Goal: Task Accomplishment & Management: Manage account settings

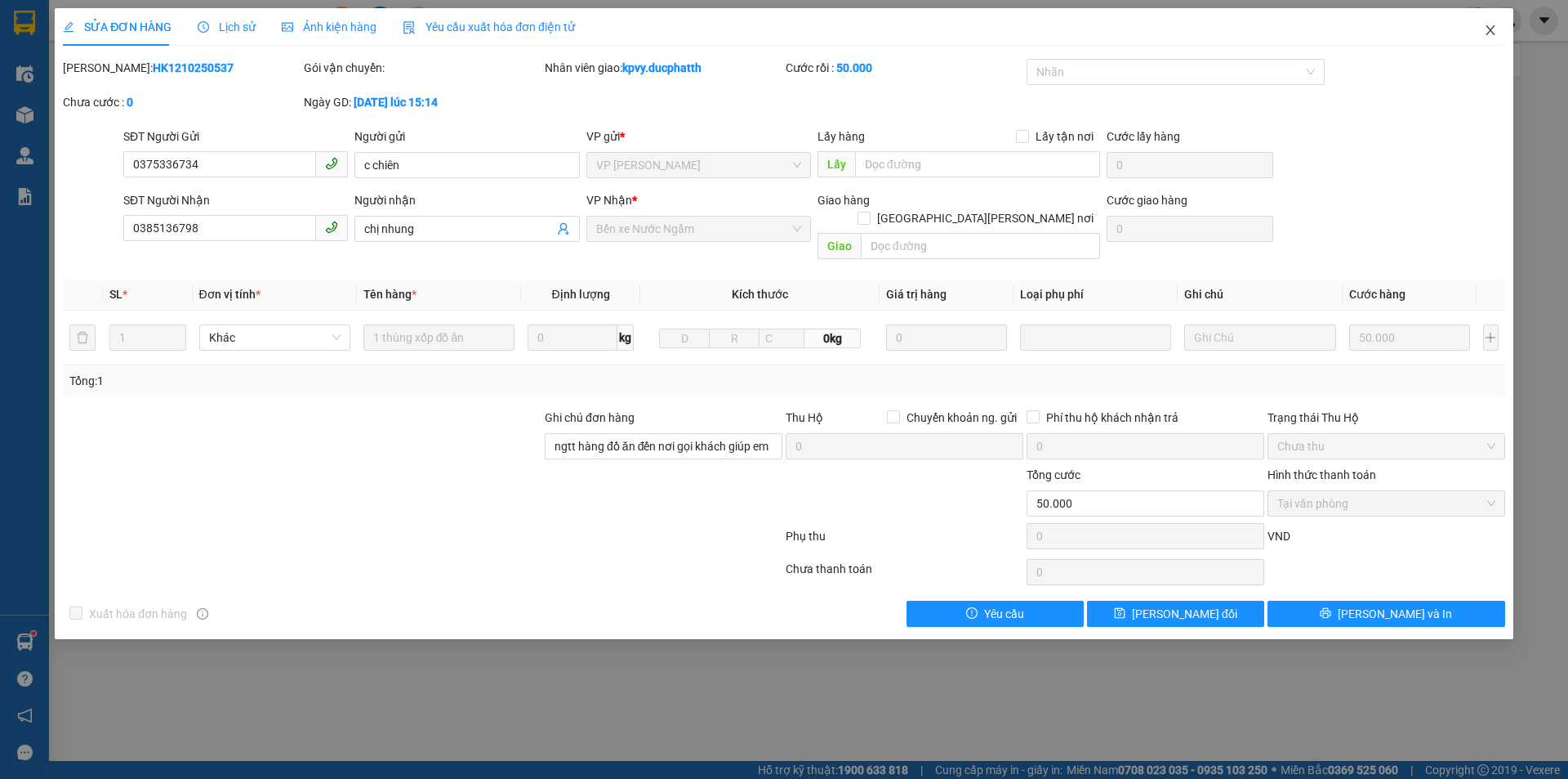
click at [1494, 28] on icon "close" at bounding box center [1489, 29] width 13 height 13
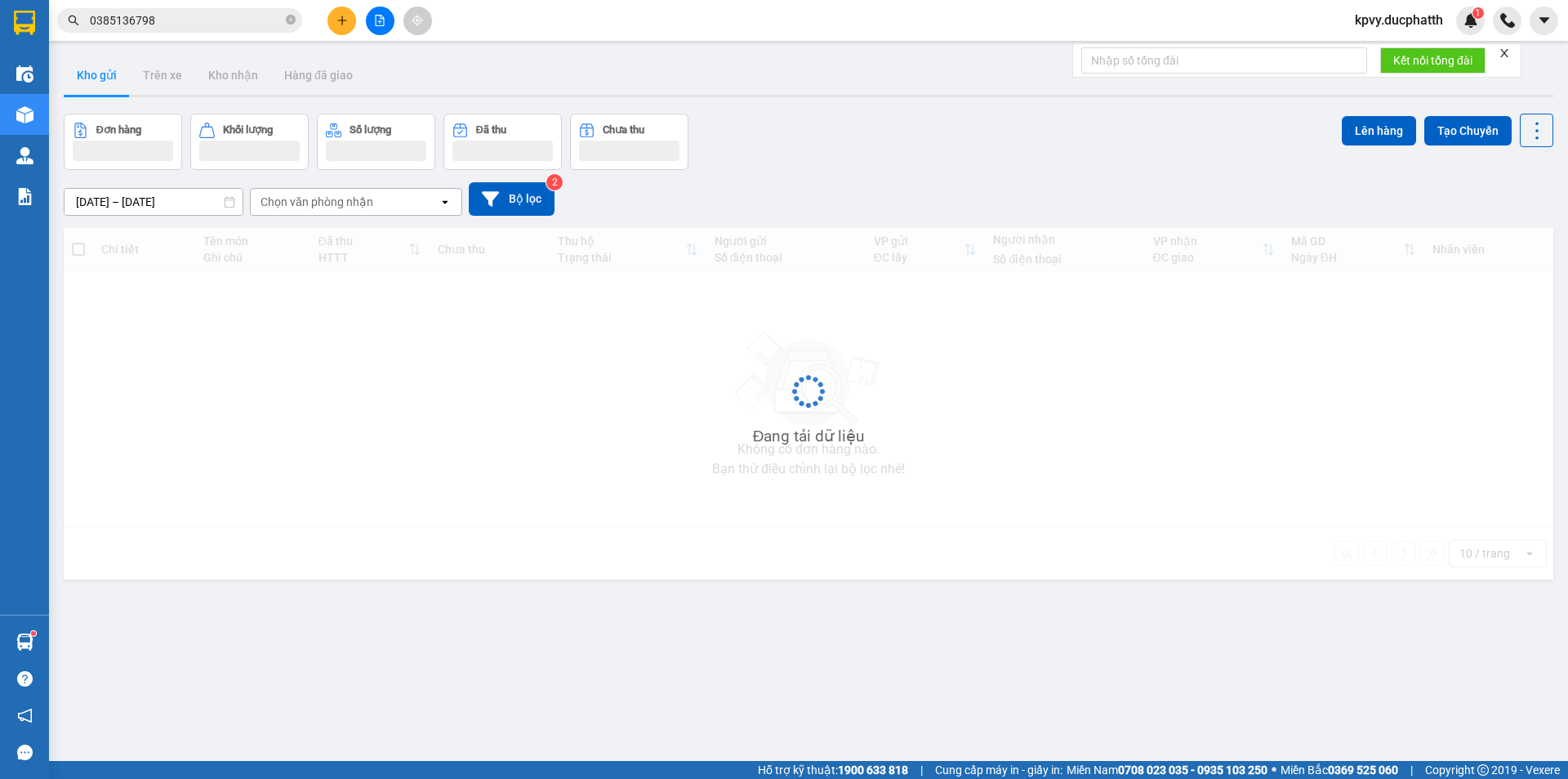
click at [252, 16] on input "0385136798" at bounding box center [186, 20] width 193 height 18
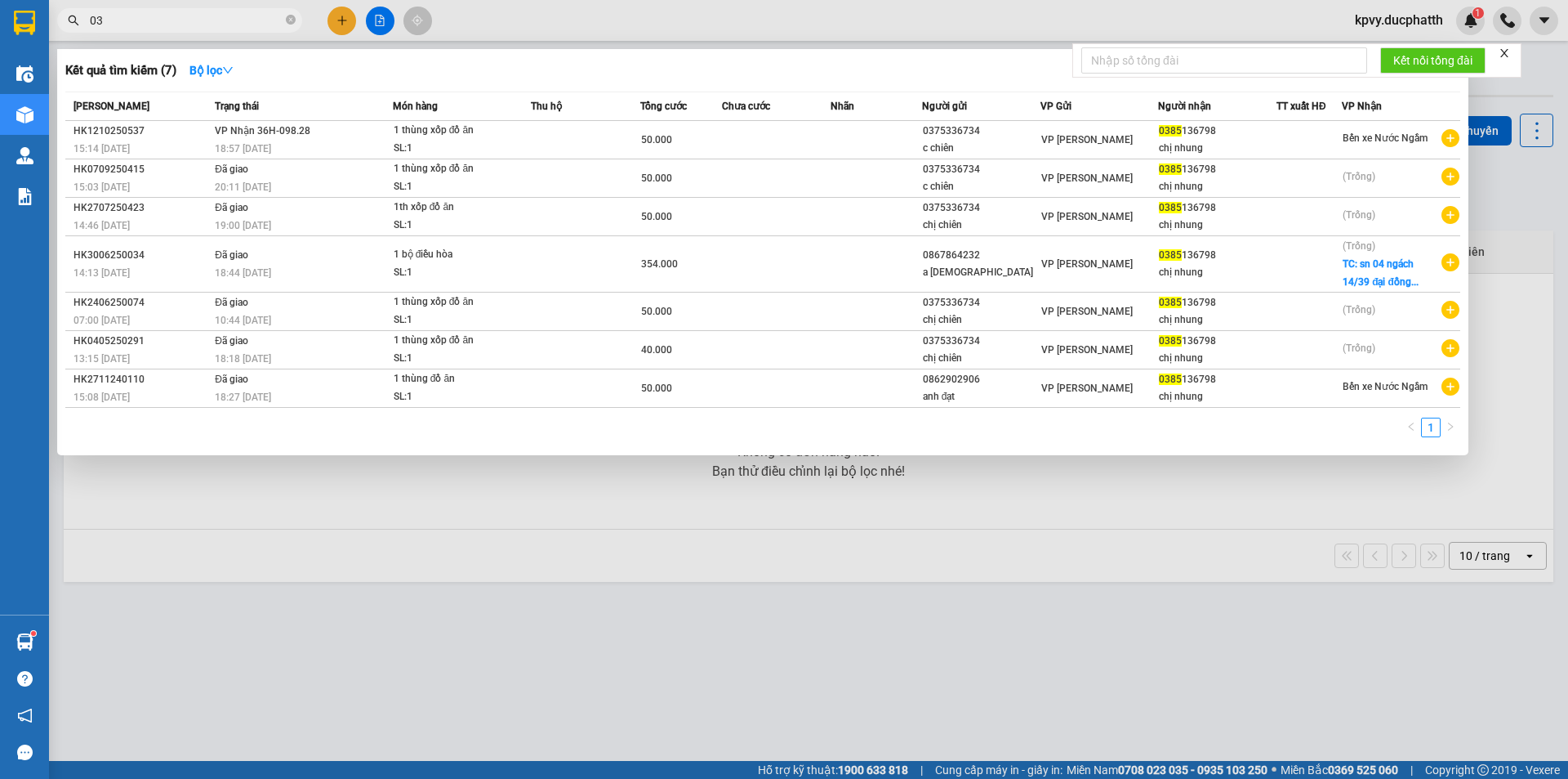
type input "0"
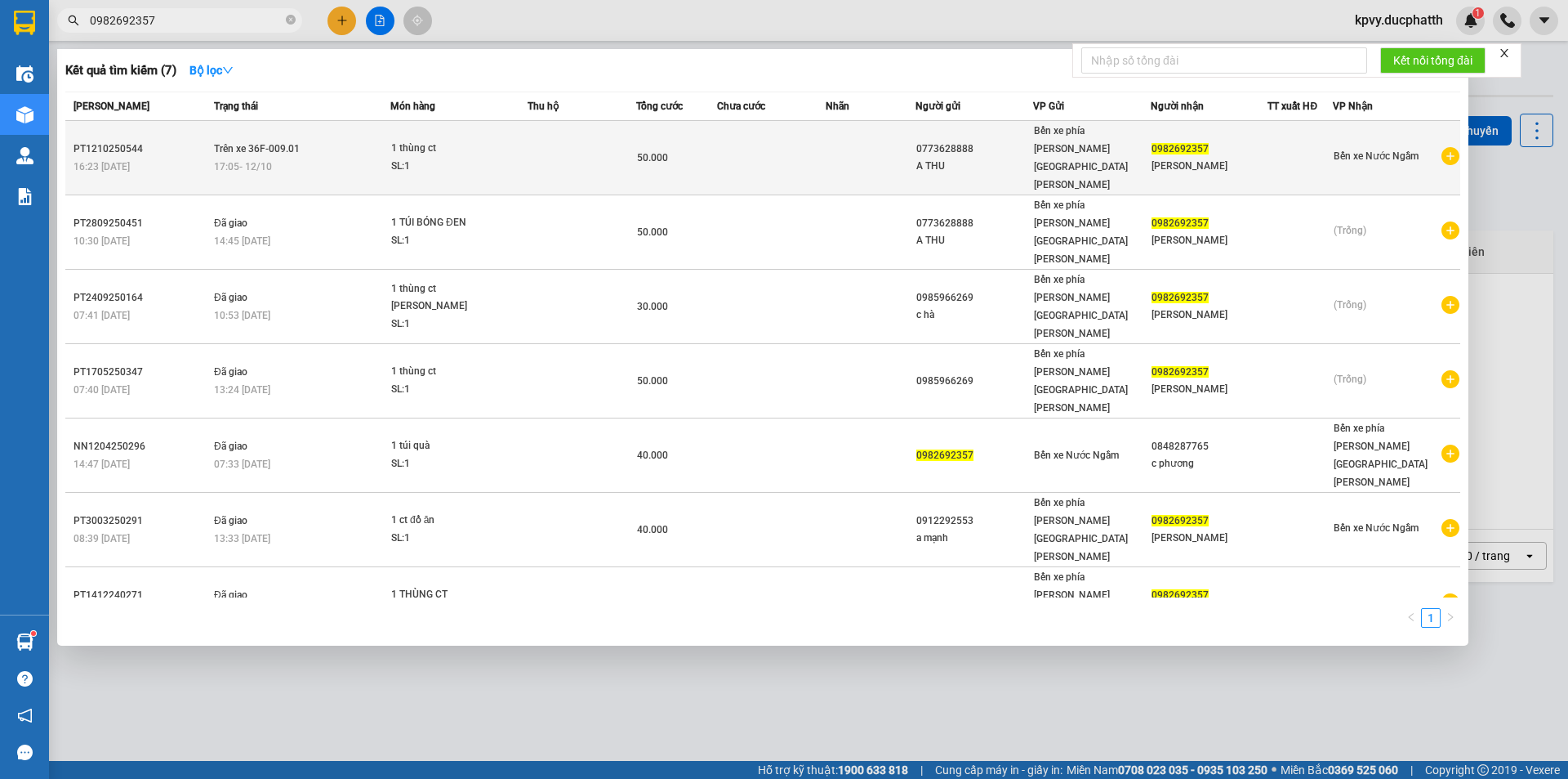
type input "0982692357"
click at [345, 158] on div "17:05 [DATE]" at bounding box center [302, 167] width 176 height 18
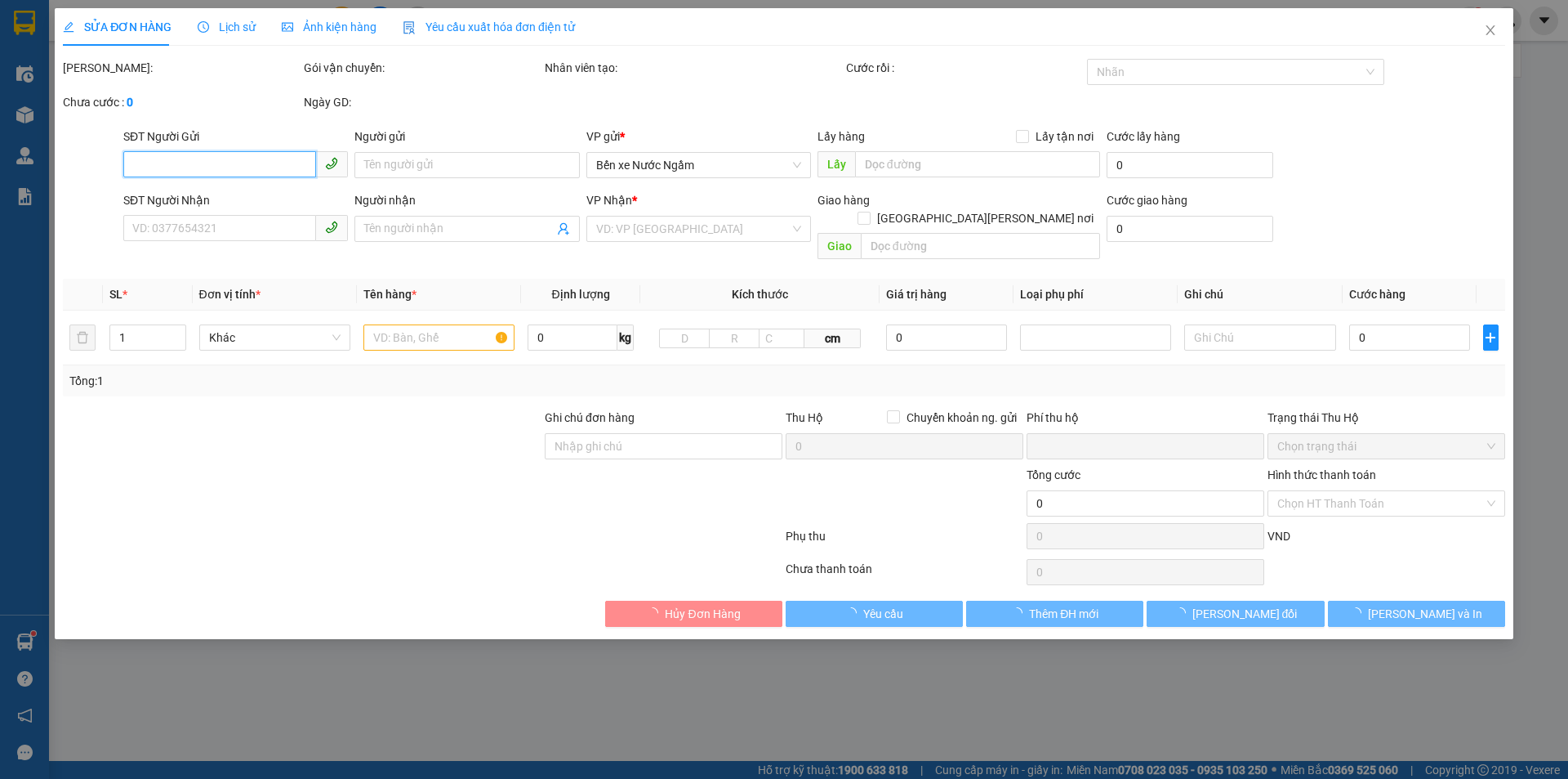
type input "0773628888"
type input "A THU"
type input "0982692357"
type input "[PERSON_NAME]"
type input "0"
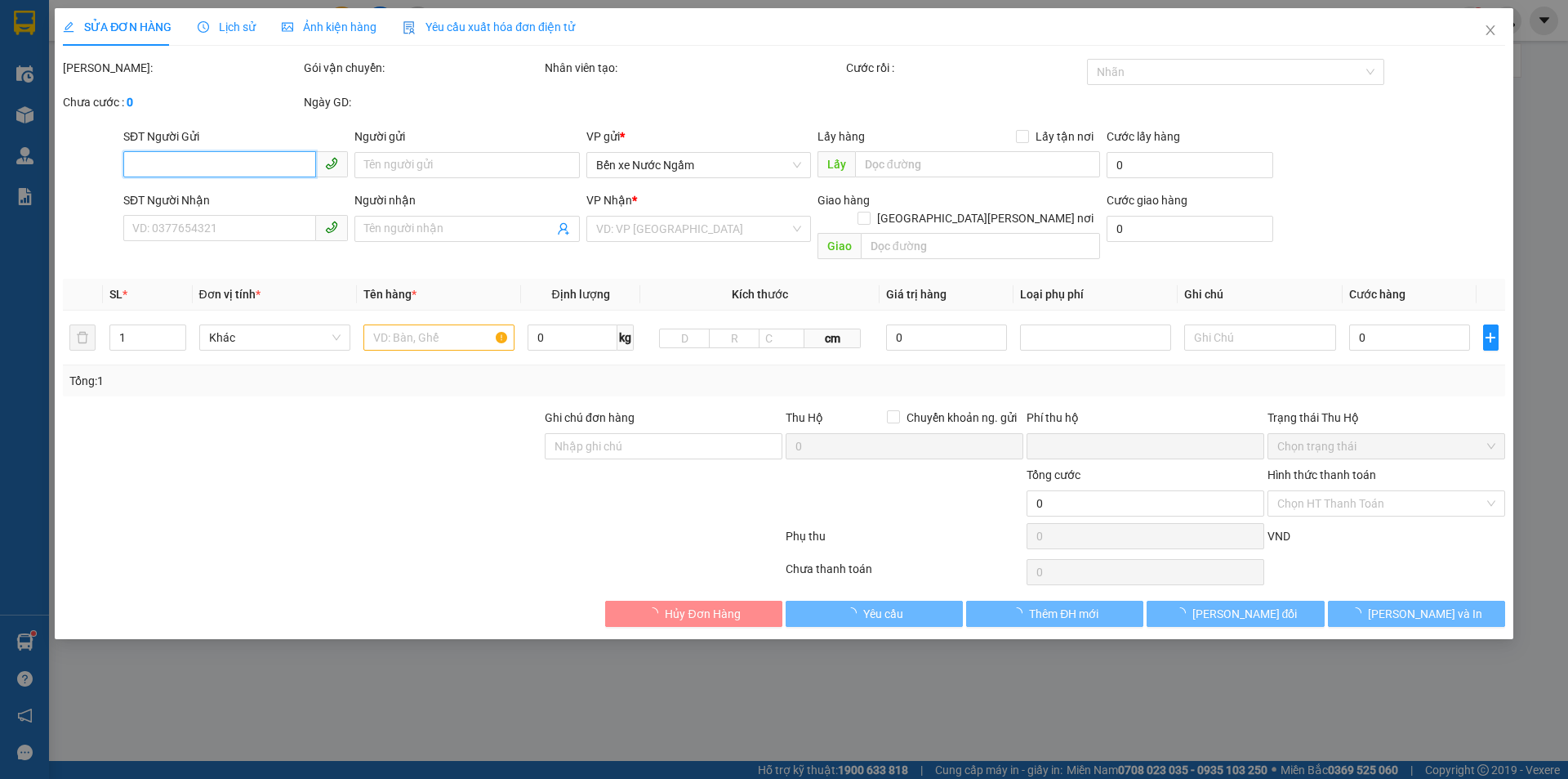
type input "50.000"
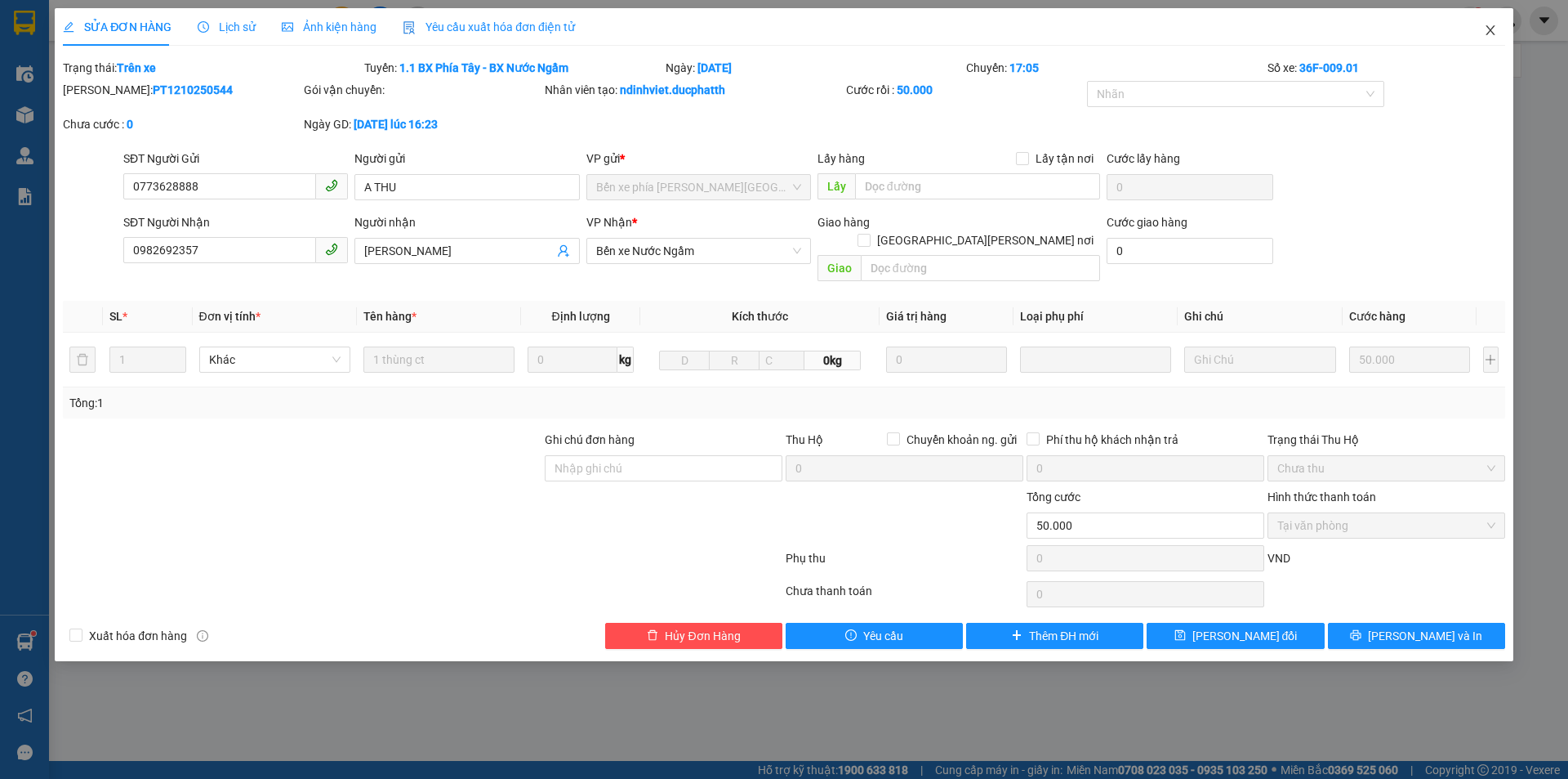
click at [1499, 36] on span "Close" at bounding box center [1490, 30] width 46 height 46
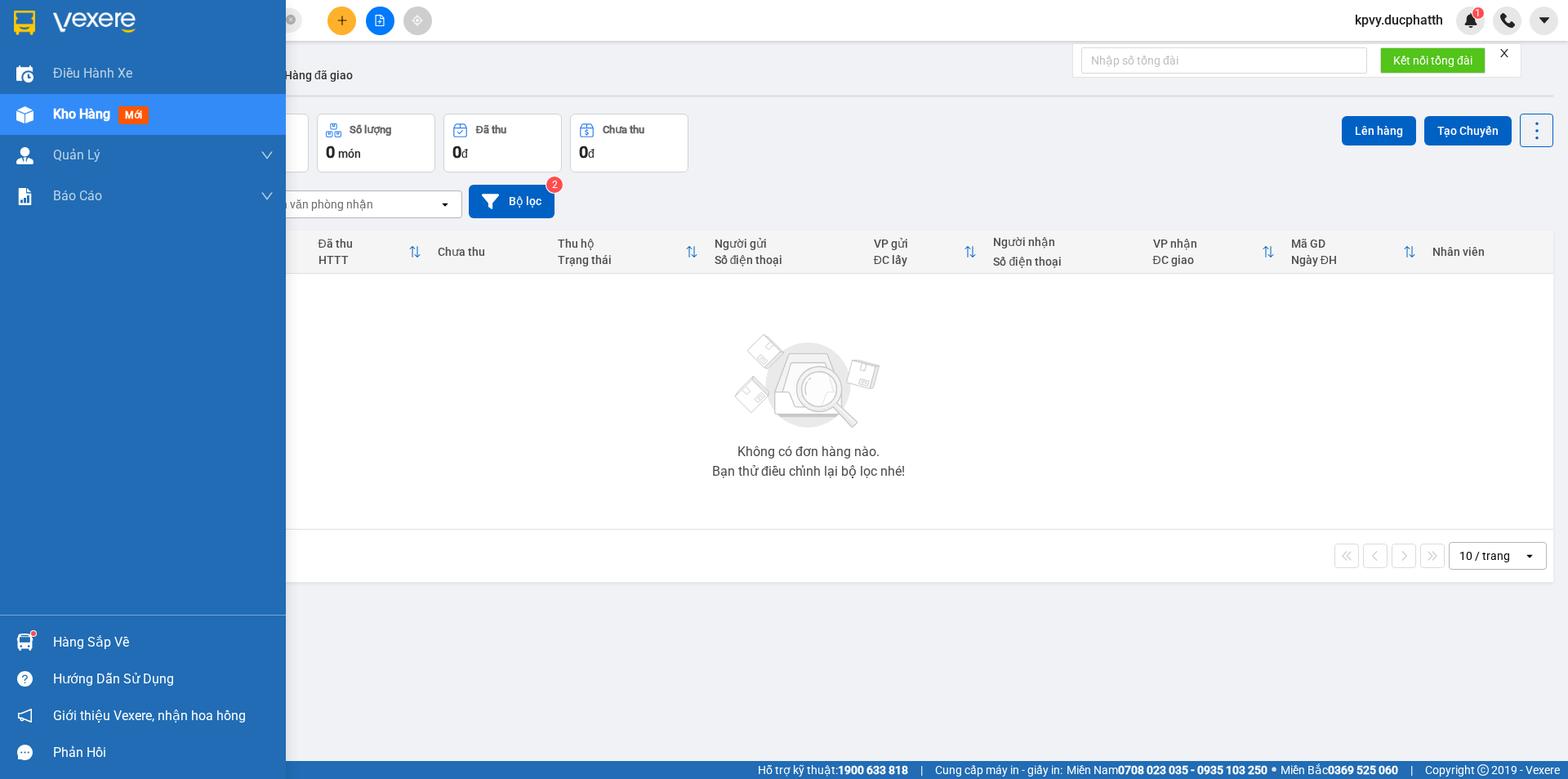
click at [78, 639] on div "Hàng sắp về" at bounding box center [163, 641] width 220 height 24
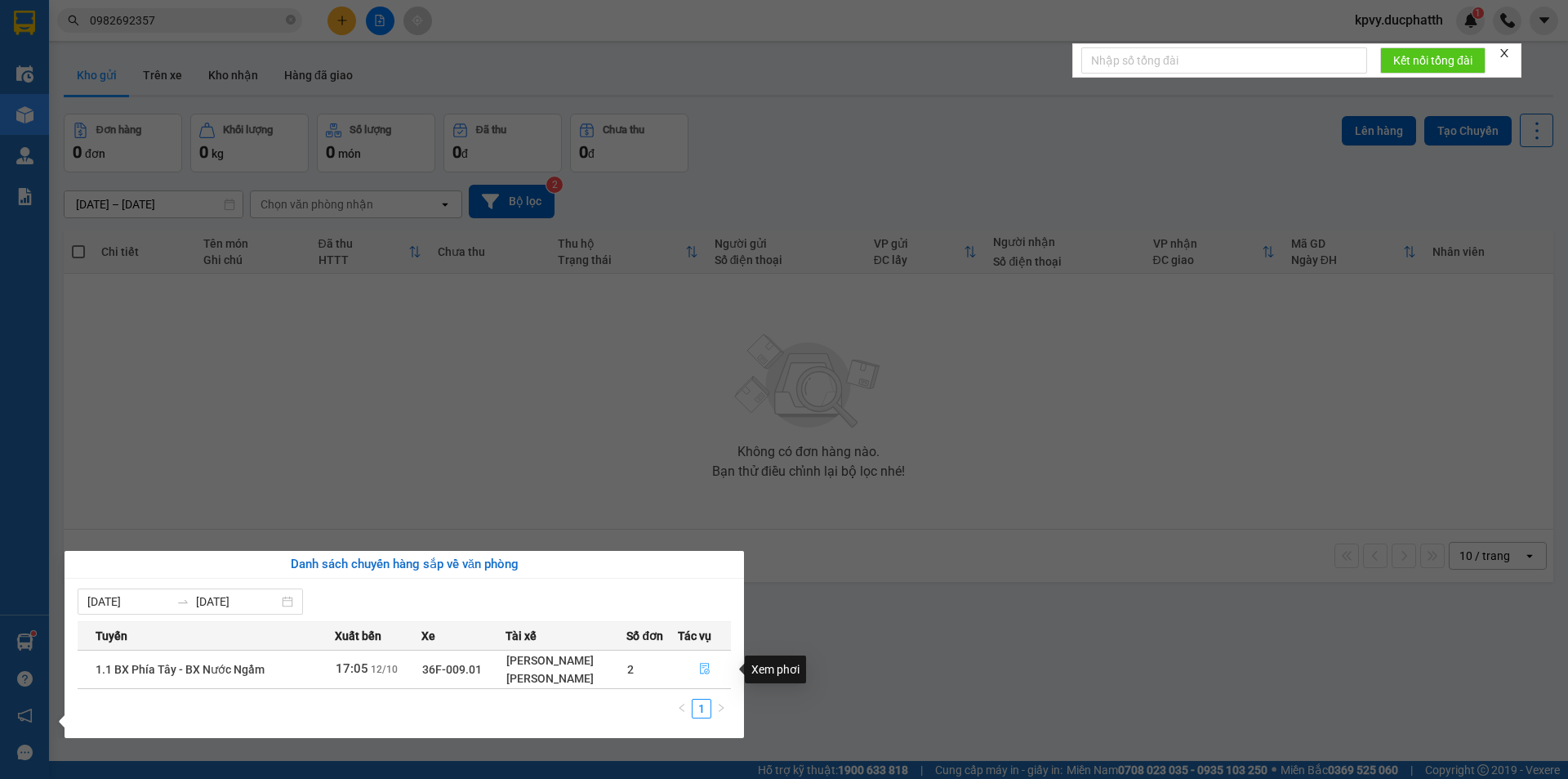
click at [702, 666] on icon "file-done" at bounding box center [705, 668] width 12 height 12
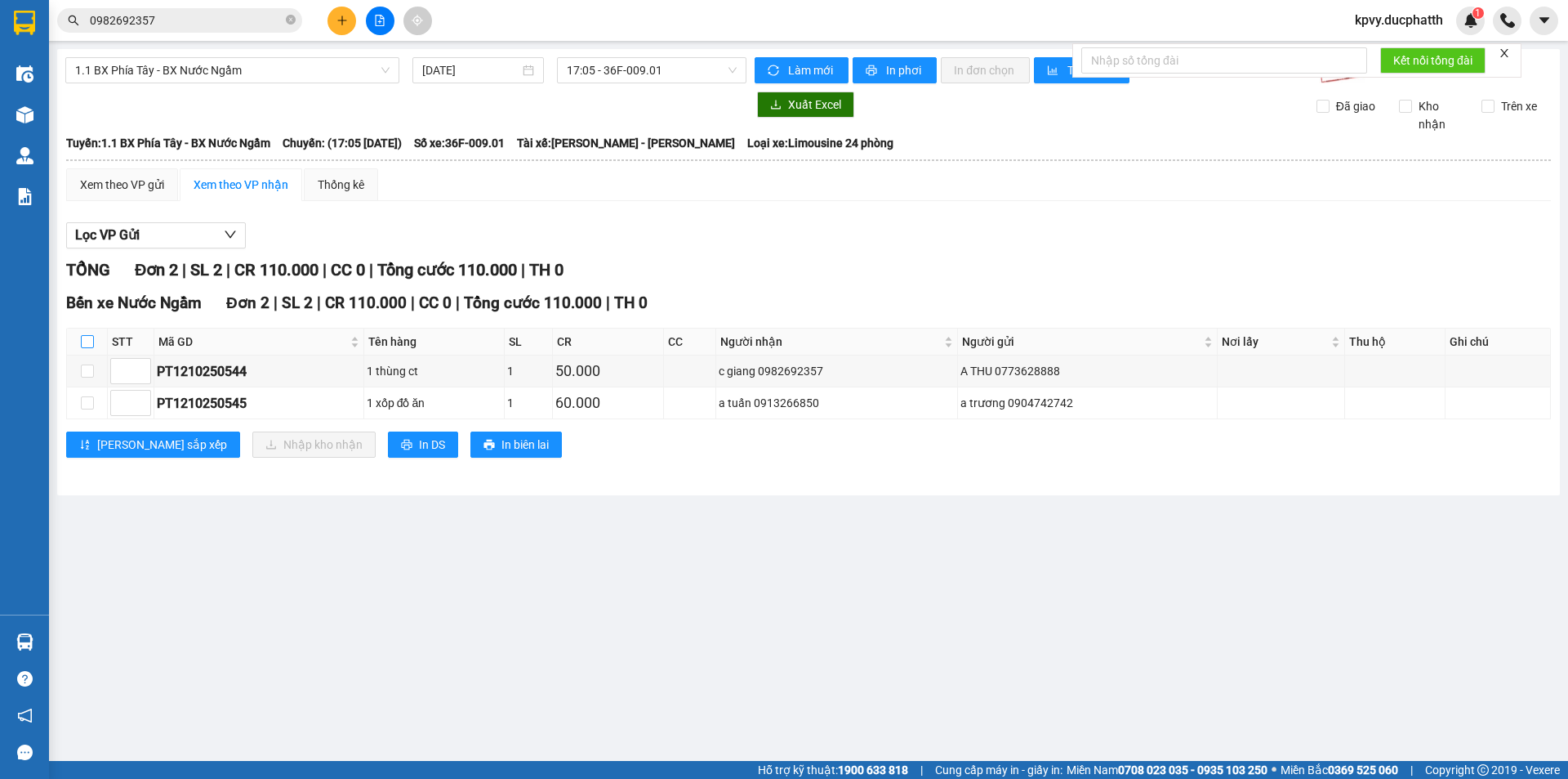
click at [91, 341] on input "checkbox" at bounding box center [86, 341] width 13 height 13
checkbox input "true"
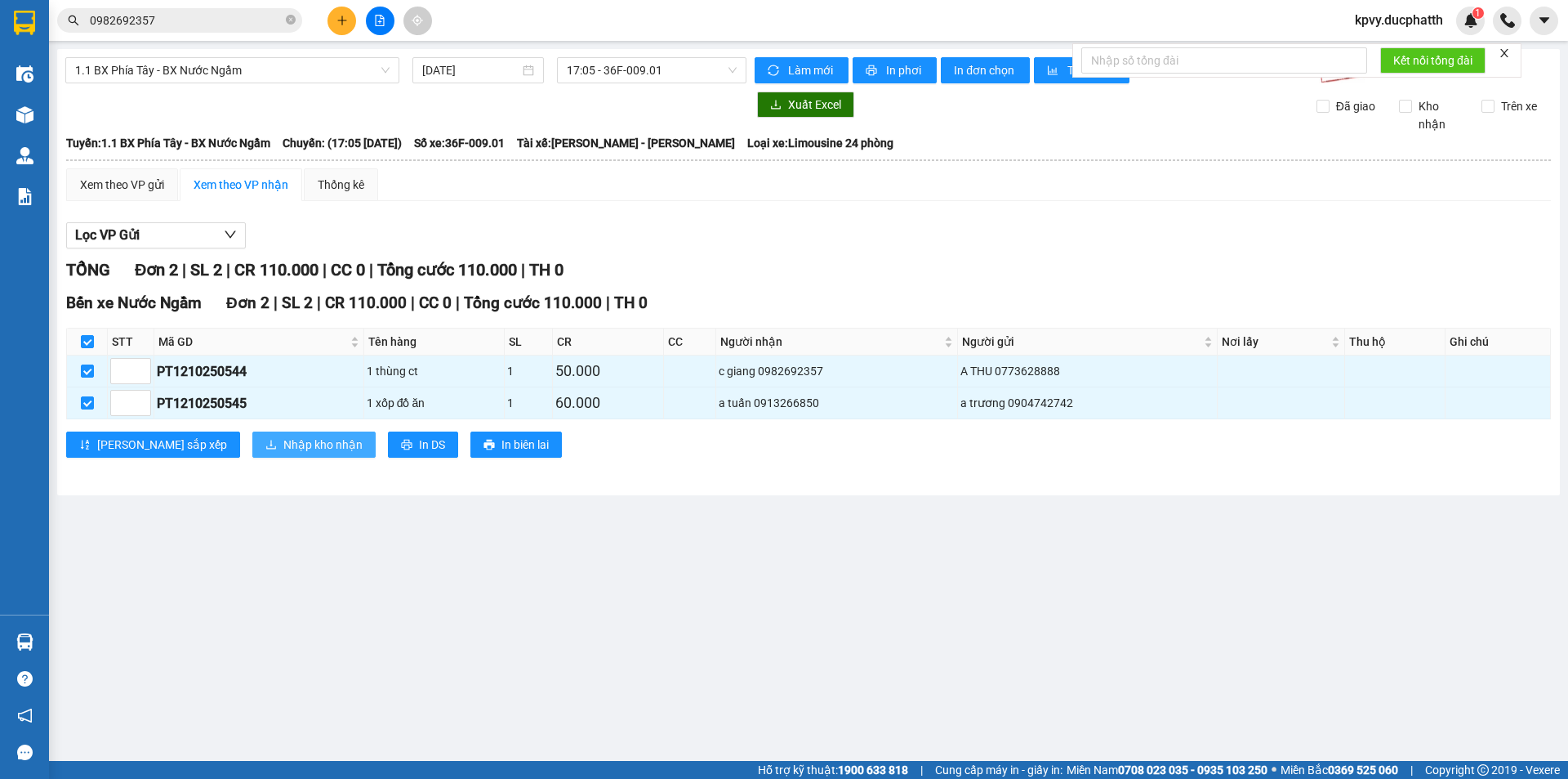
click at [283, 451] on span "Nhập kho nhận" at bounding box center [323, 444] width 80 height 18
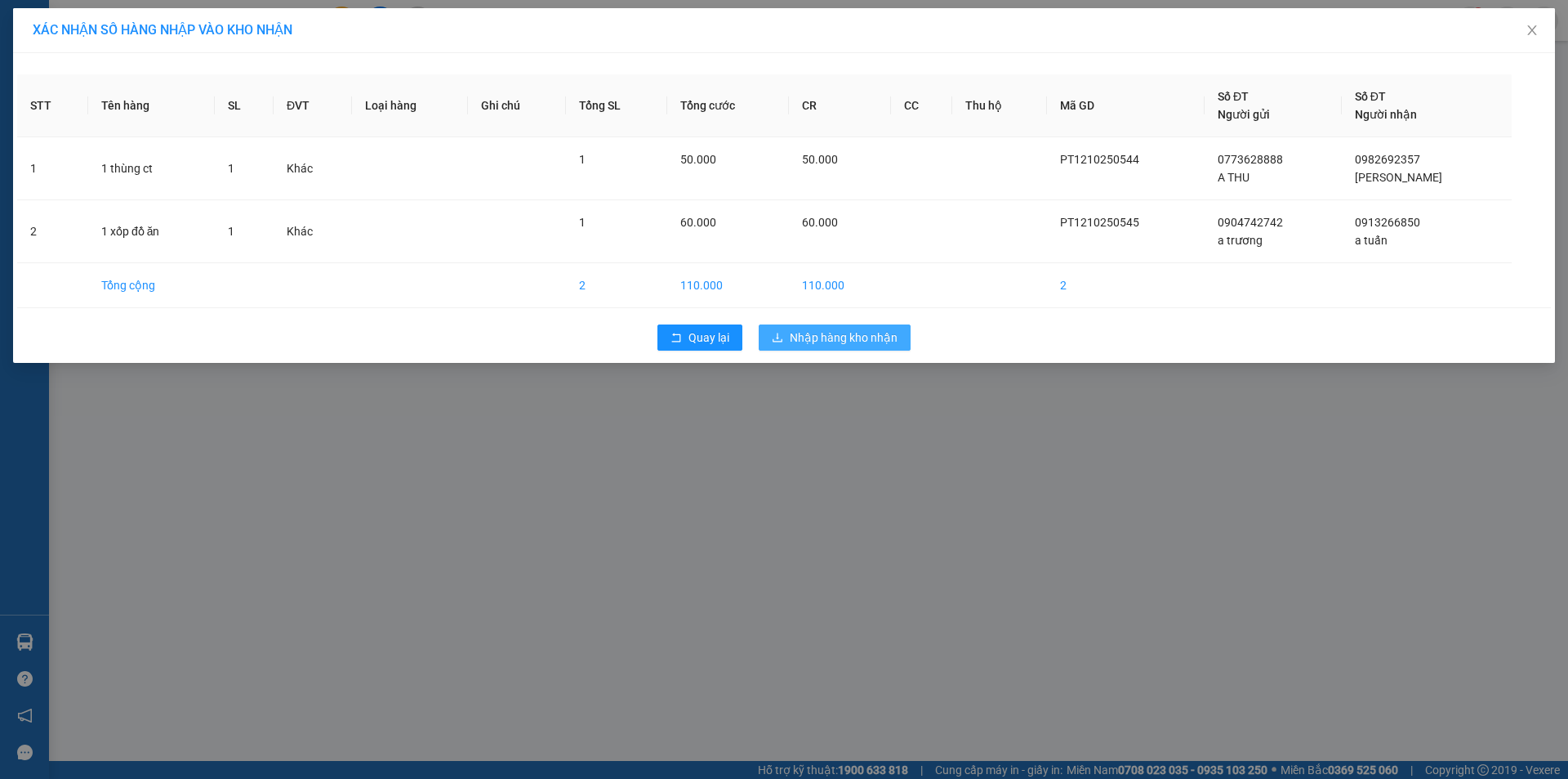
click at [829, 342] on span "Nhập hàng kho nhận" at bounding box center [844, 338] width 108 height 18
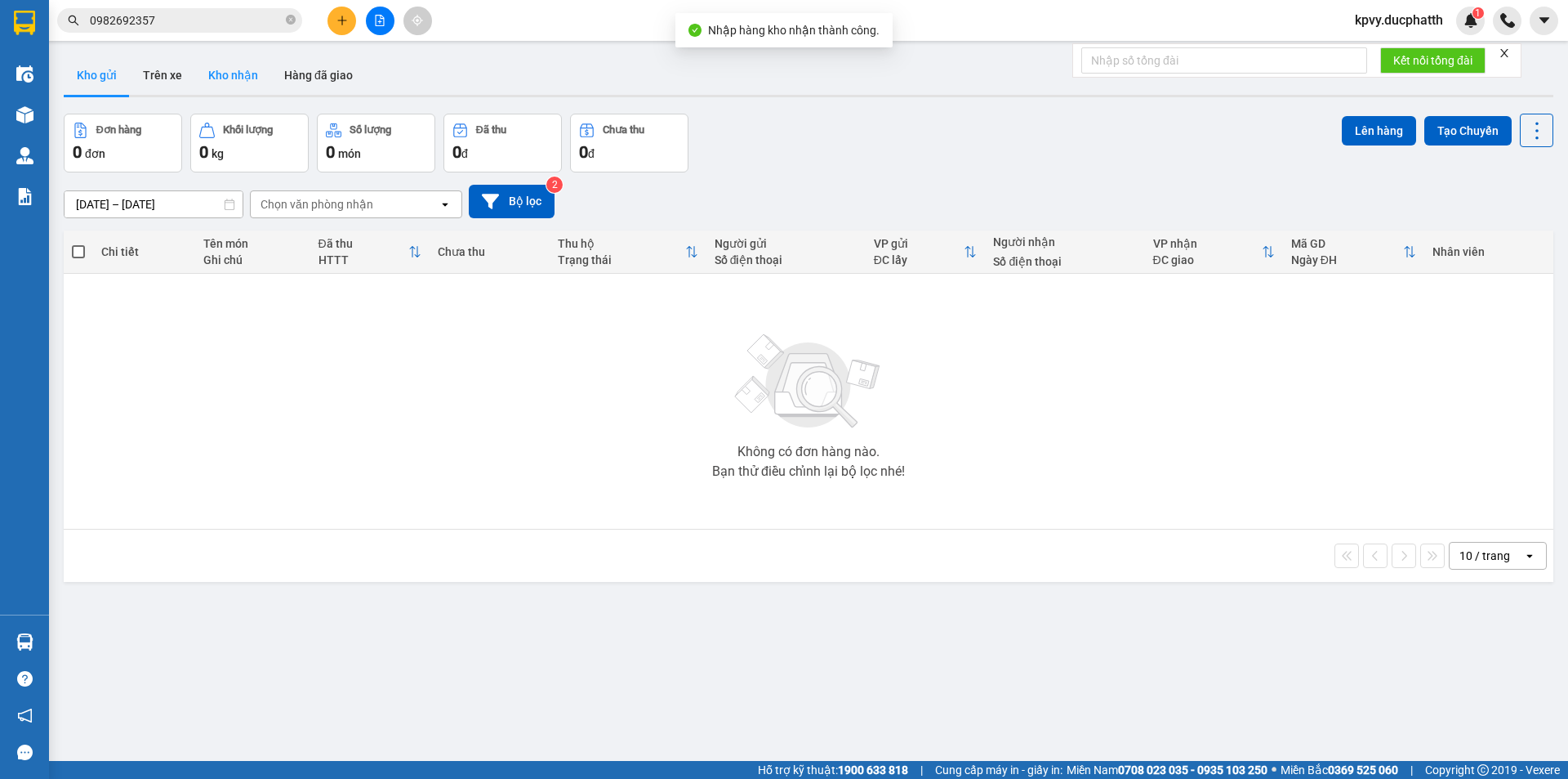
click at [241, 69] on button "Kho nhận" at bounding box center [233, 75] width 76 height 39
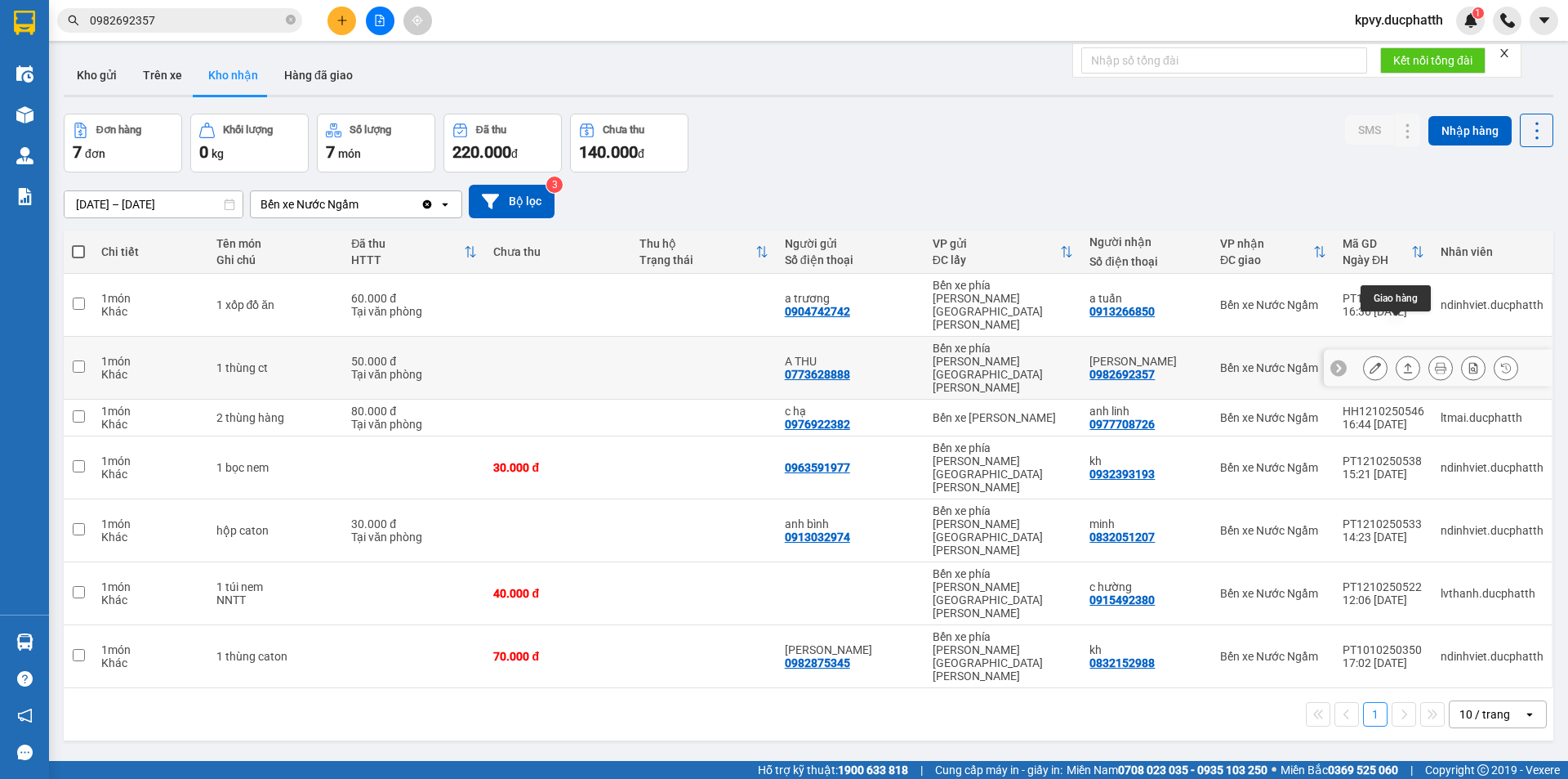
click at [1396, 354] on button at bounding box center [1408, 368] width 23 height 28
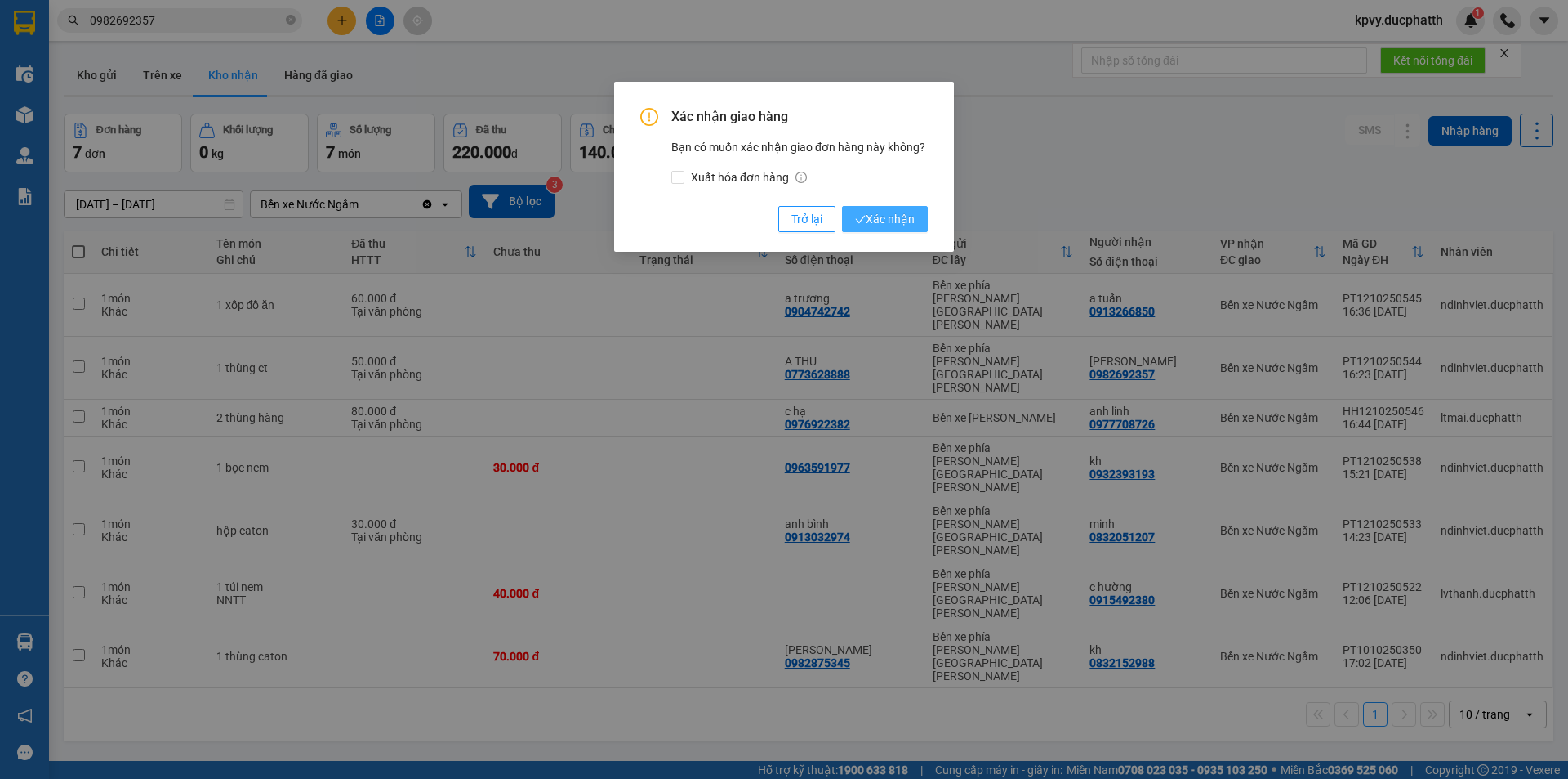
click at [899, 222] on span "Xác nhận" at bounding box center [884, 218] width 59 height 18
